Goal: Find specific fact: Find specific fact

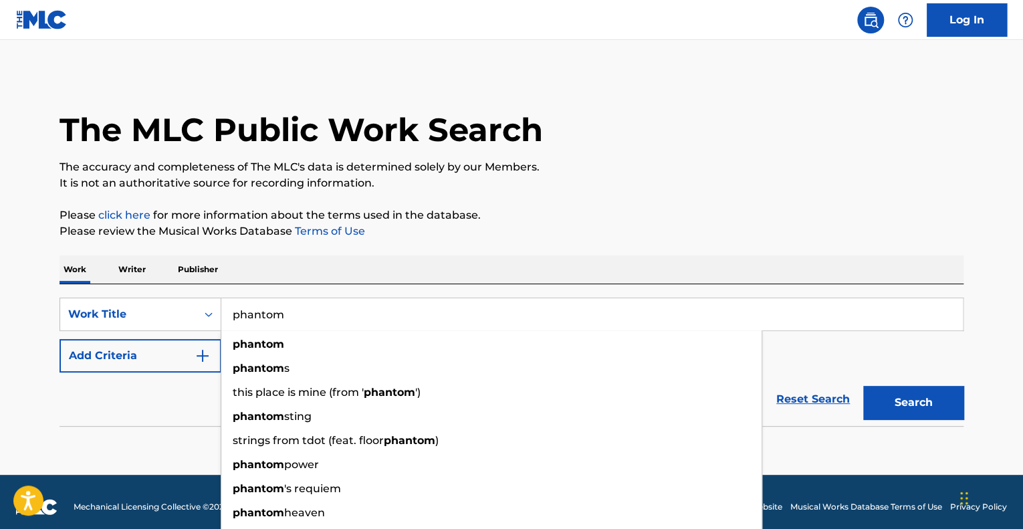
type input "phantom"
click at [118, 348] on button "Add Criteria" at bounding box center [141, 355] width 162 height 33
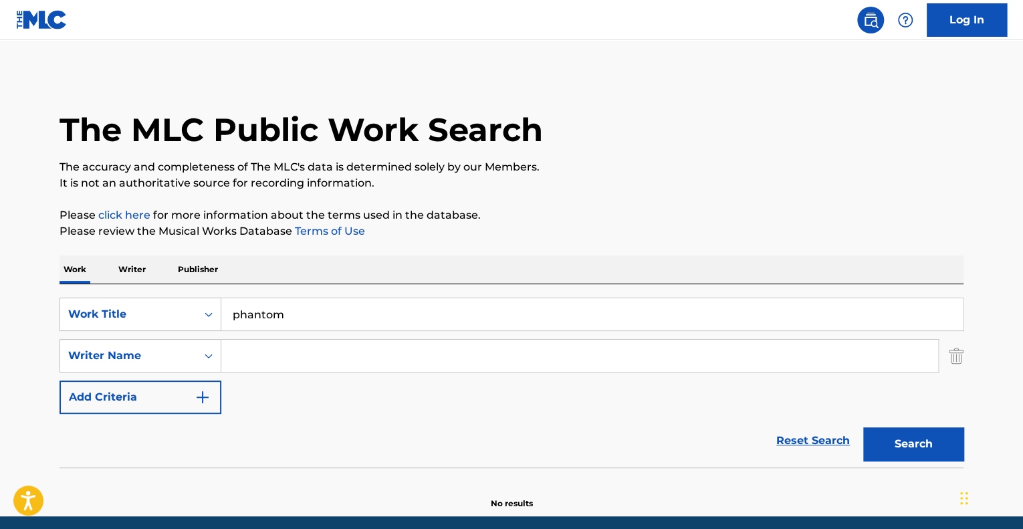
click at [251, 355] on input "Search Form" at bounding box center [579, 356] width 717 height 32
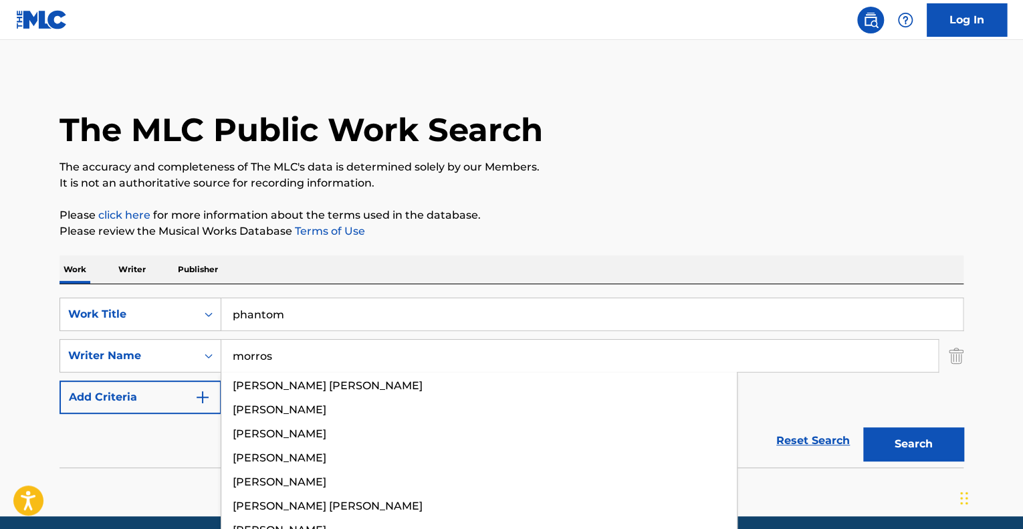
type input "morros"
click at [863, 427] on button "Search" at bounding box center [913, 443] width 100 height 33
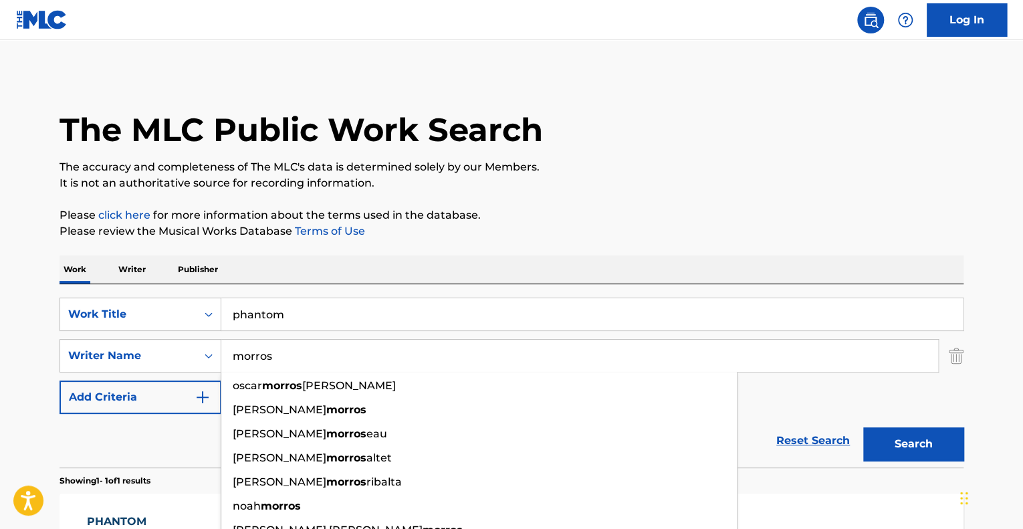
click at [140, 398] on button "Add Criteria" at bounding box center [141, 397] width 162 height 33
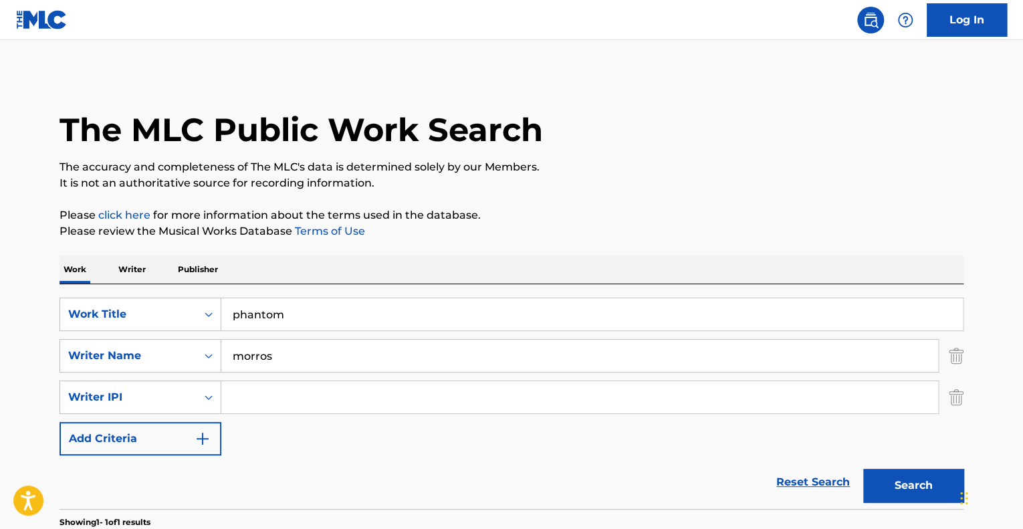
drag, startPoint x: 15, startPoint y: 385, endPoint x: 21, endPoint y: 381, distance: 7.2
click at [15, 384] on main "The MLC Public Work Search The accuracy and completeness of The MLC's data is d…" at bounding box center [511, 372] width 1023 height 665
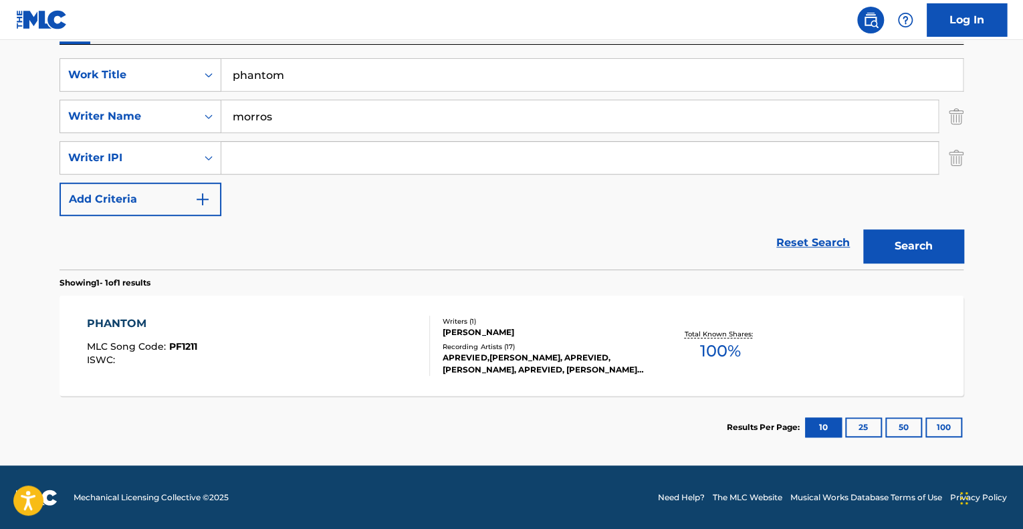
click at [251, 358] on div "PHANTOM MLC Song Code : PF1211 ISWC :" at bounding box center [259, 346] width 344 height 60
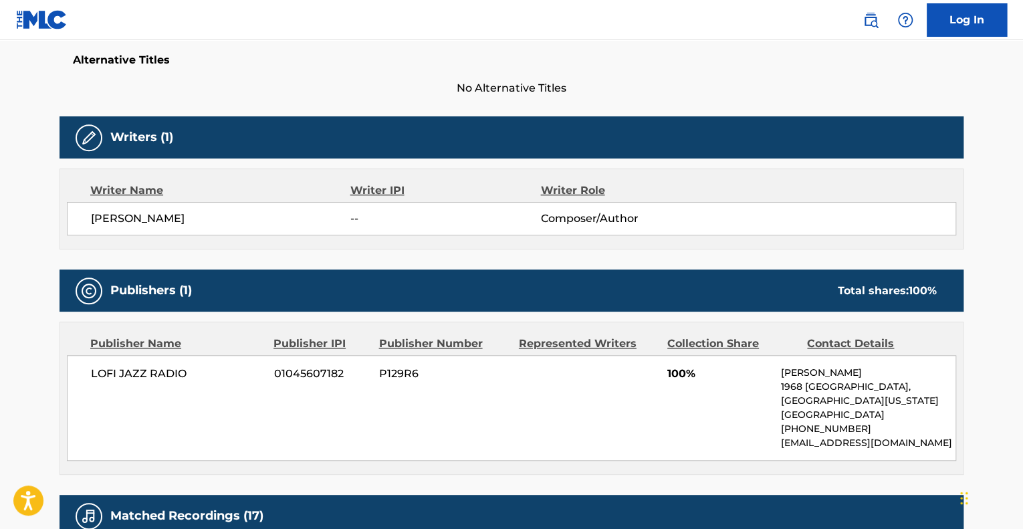
scroll to position [334, 0]
